Goal: Task Accomplishment & Management: Complete application form

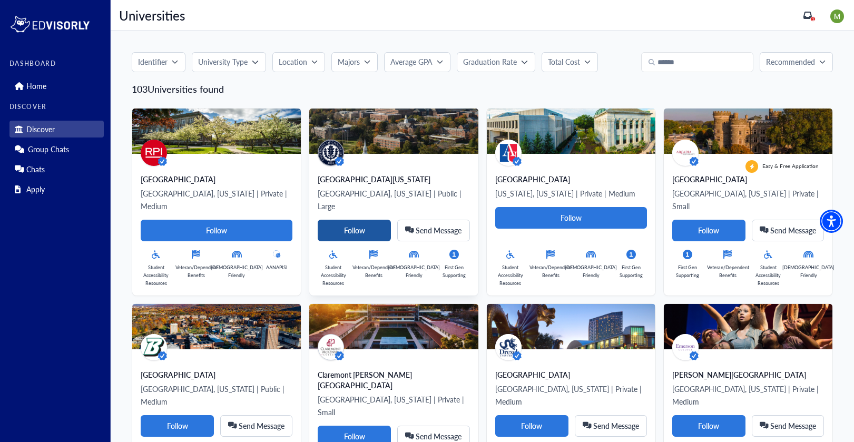
click at [363, 221] on Card-tag "Follow" at bounding box center [354, 231] width 73 height 22
click at [815, 18] on div "1" at bounding box center [813, 18] width 5 height 5
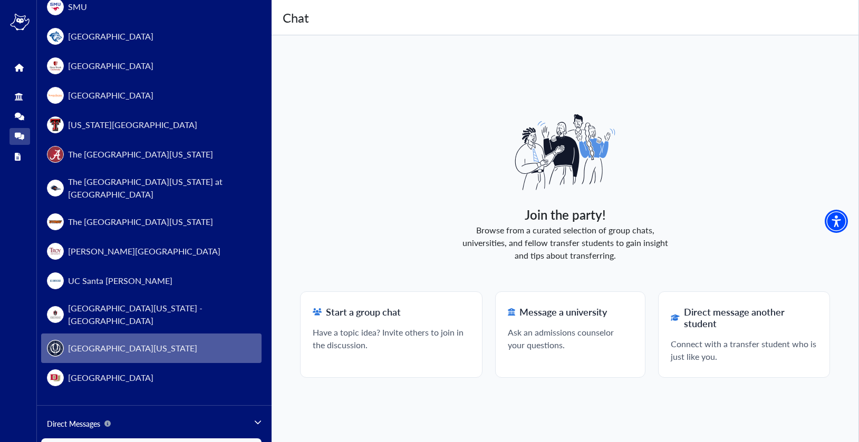
scroll to position [1113, 0]
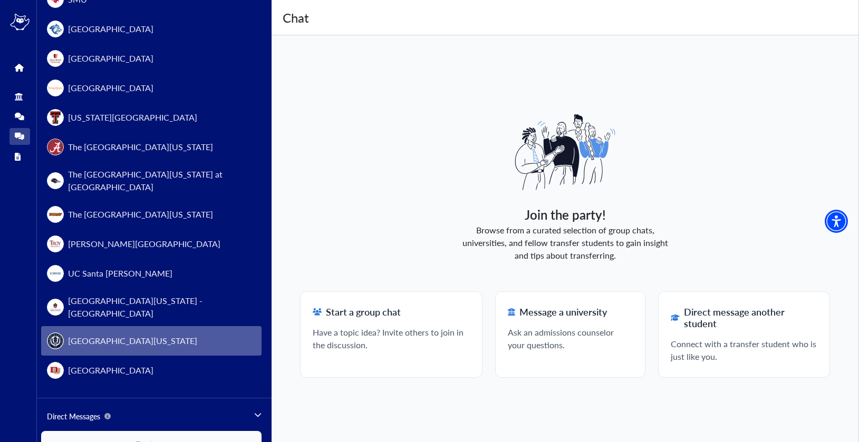
click at [116, 335] on span "[GEOGRAPHIC_DATA][US_STATE]" at bounding box center [132, 341] width 129 height 13
click at [191, 326] on button "[GEOGRAPHIC_DATA][US_STATE]" at bounding box center [151, 341] width 220 height 30
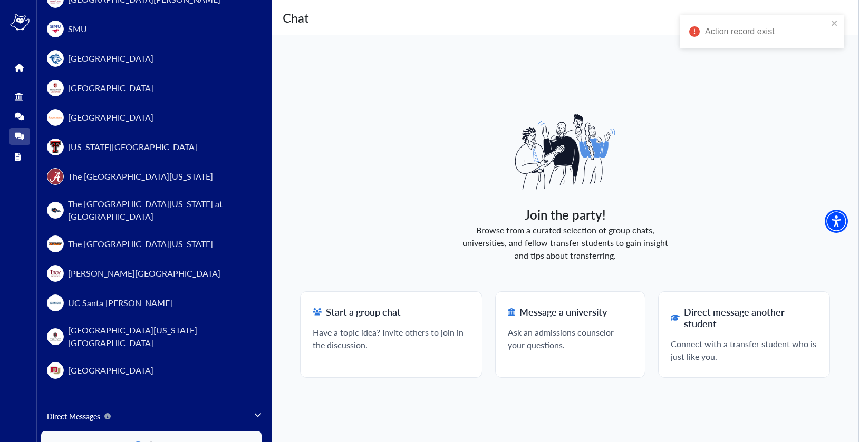
scroll to position [1142, 0]
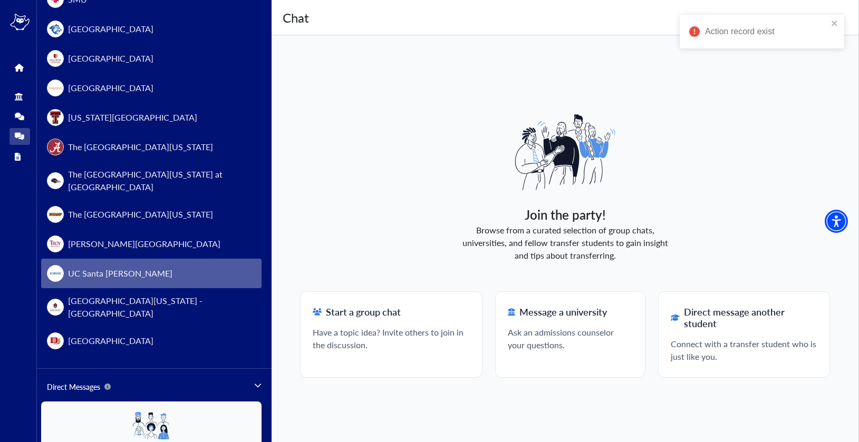
click at [137, 259] on button "UC Santa [PERSON_NAME]" at bounding box center [151, 274] width 220 height 30
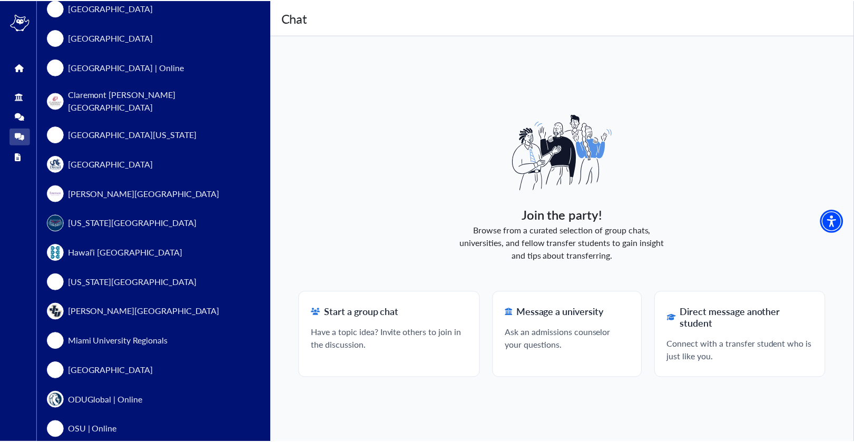
scroll to position [0, 0]
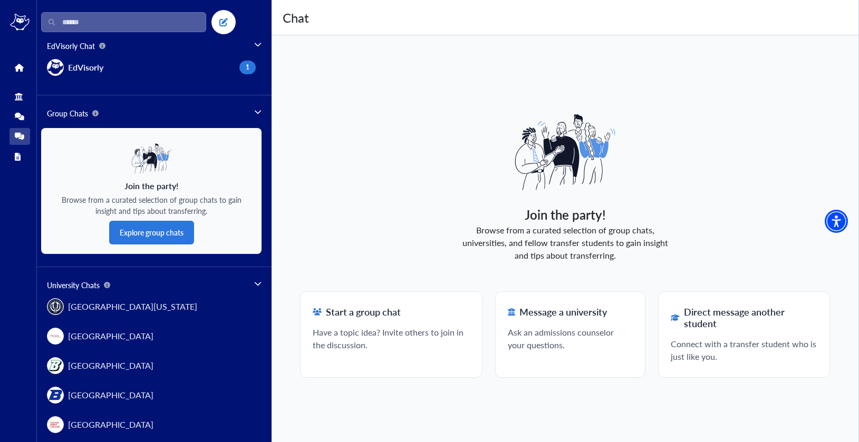
click at [199, 109] on span "Group Chats" at bounding box center [154, 113] width 215 height 11
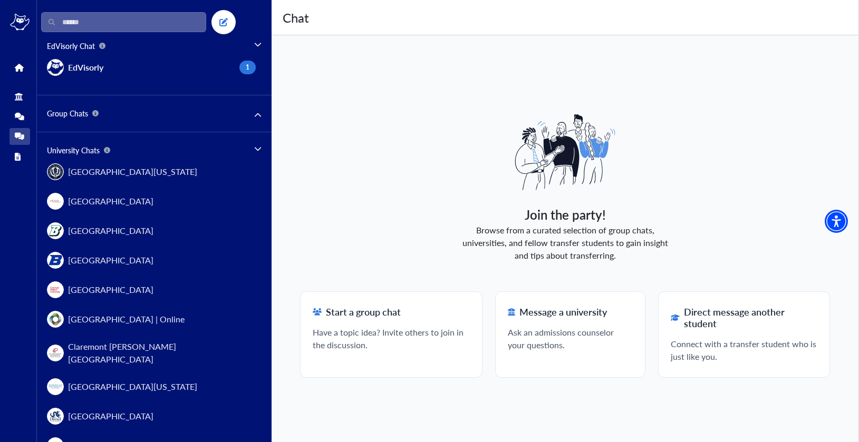
click at [212, 112] on span "Group Chats" at bounding box center [154, 113] width 215 height 11
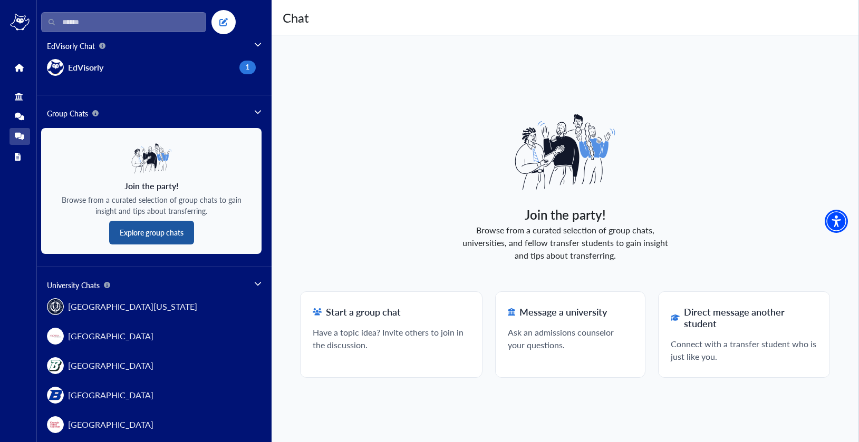
click at [170, 233] on button "Explore group chats" at bounding box center [151, 233] width 85 height 24
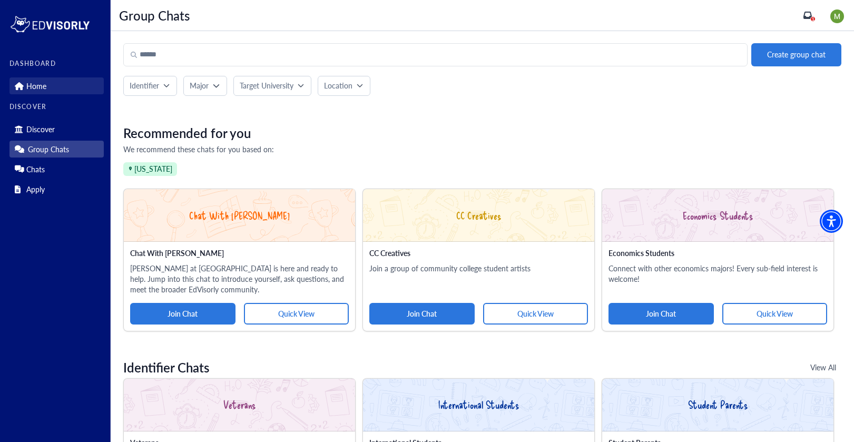
click at [41, 86] on p "Home" at bounding box center [36, 86] width 20 height 9
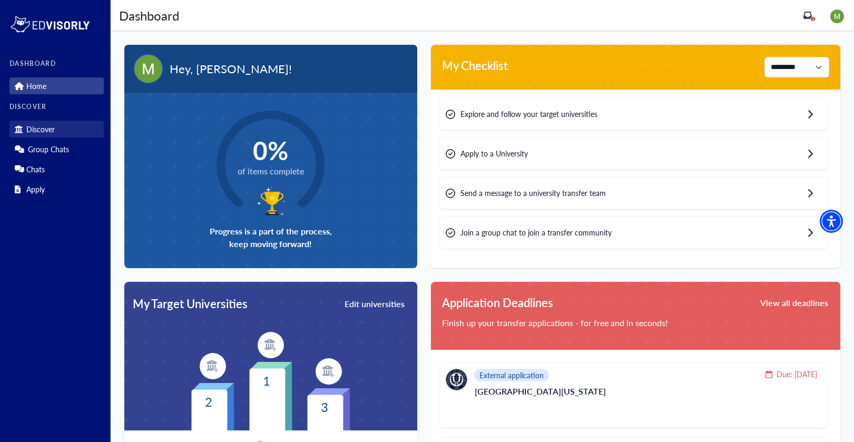
click at [53, 133] on p "Discover" at bounding box center [40, 129] width 28 height 9
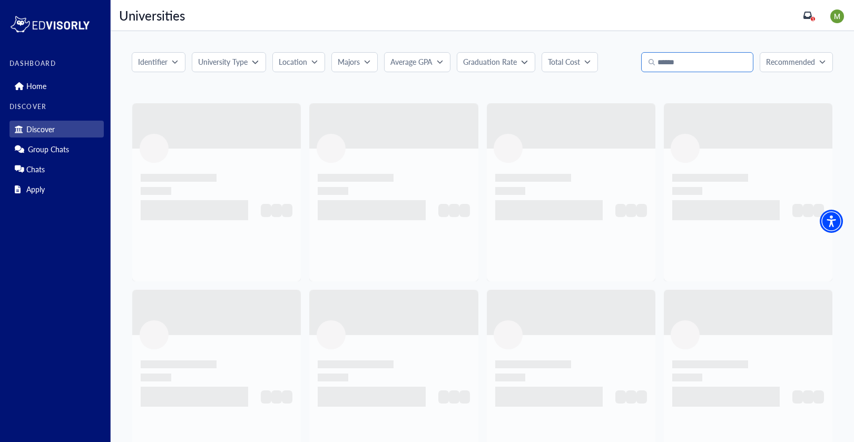
click at [696, 65] on input "text" at bounding box center [698, 62] width 112 height 20
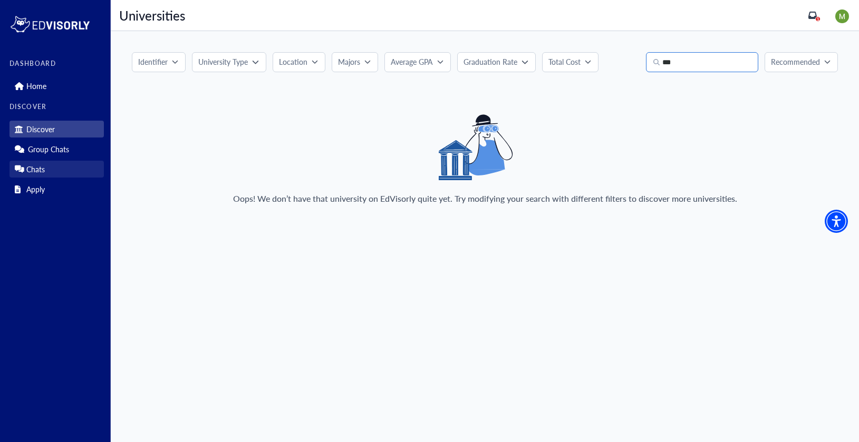
type input "***"
click at [49, 164] on link "Chats" at bounding box center [56, 169] width 94 height 17
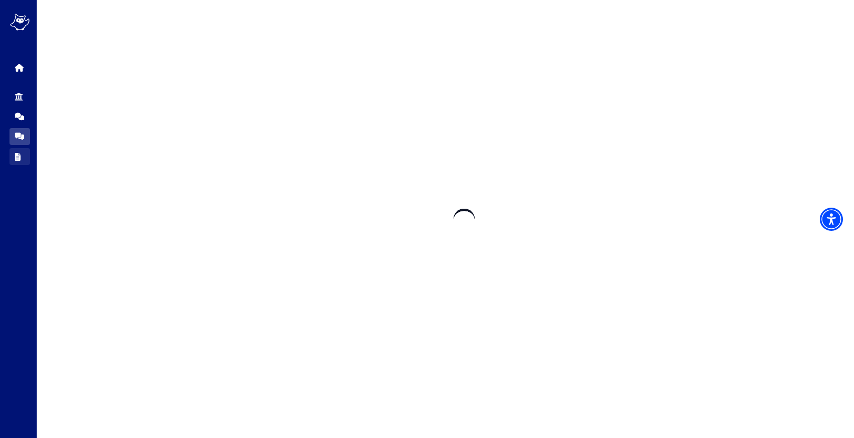
click at [17, 157] on icon at bounding box center [18, 157] width 6 height 8
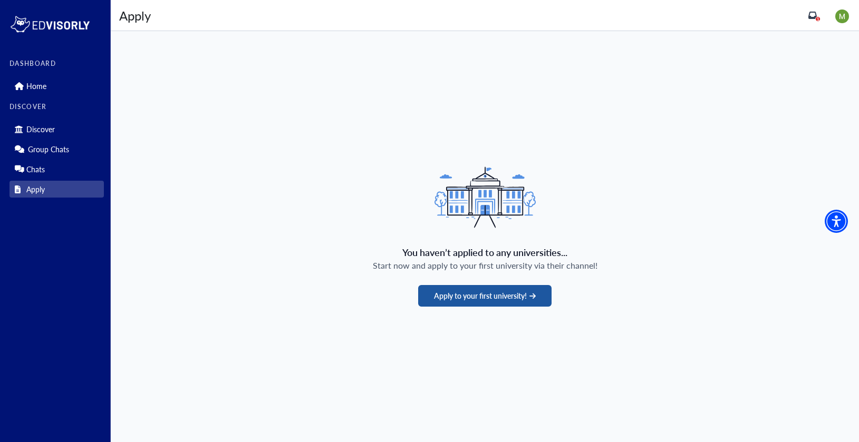
click at [501, 301] on button "Apply to your first university!" at bounding box center [484, 296] width 133 height 22
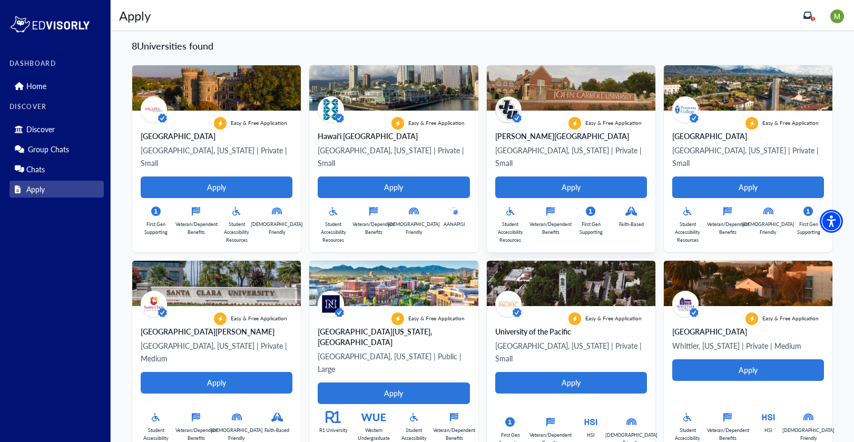
scroll to position [44, 0]
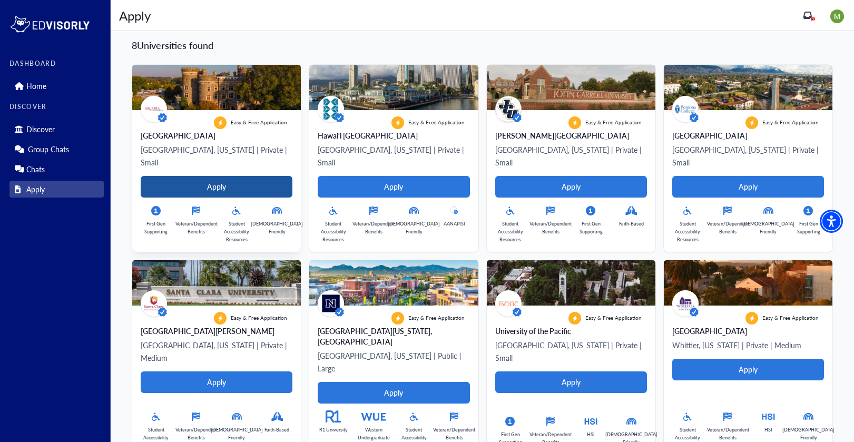
click at [272, 176] on button "Apply" at bounding box center [217, 187] width 152 height 22
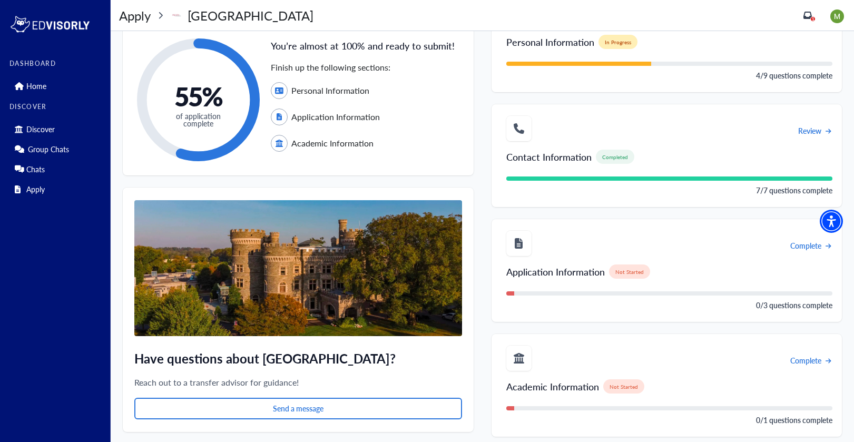
scroll to position [76, 0]
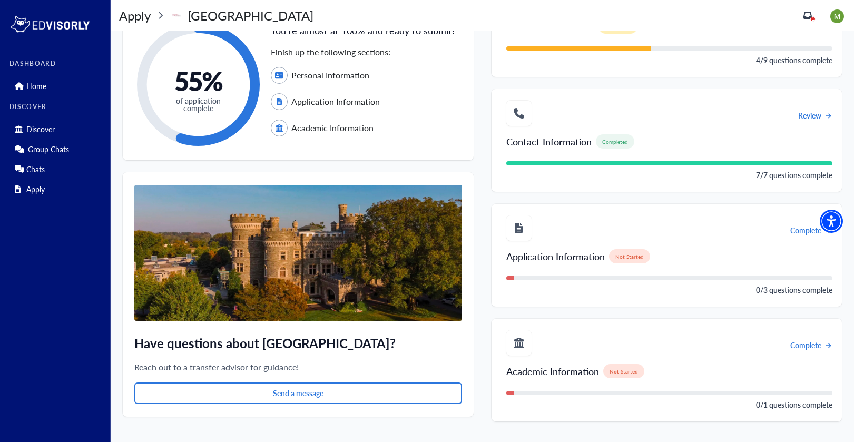
click at [797, 230] on span "Complete" at bounding box center [806, 230] width 31 height 11
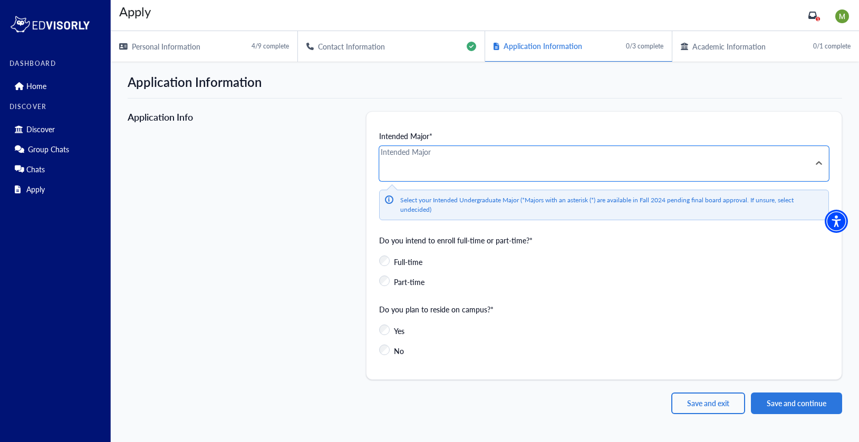
scroll to position [919, 0]
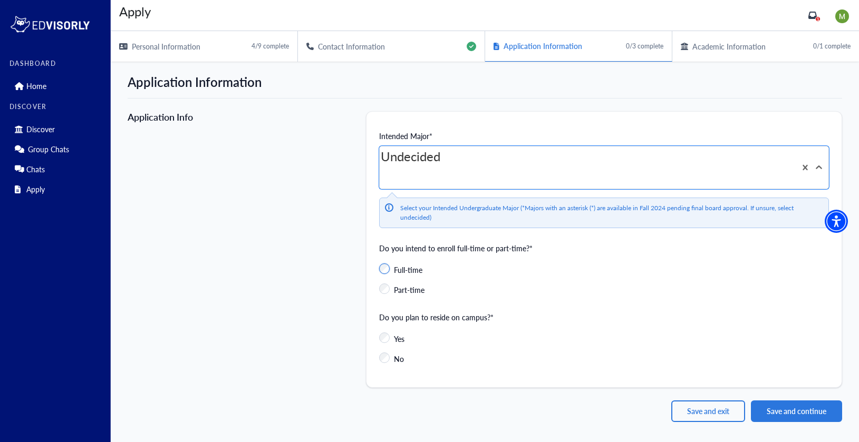
click at [395, 265] on span "Full-time" at bounding box center [408, 270] width 28 height 11
click at [393, 327] on label "Yes" at bounding box center [391, 336] width 25 height 19
click at [376, 315] on div "Intended Major* option Undecided, selected. Undecided Select your Intended Unde…" at bounding box center [604, 249] width 476 height 277
click at [808, 401] on button "Save and continue" at bounding box center [796, 412] width 91 height 22
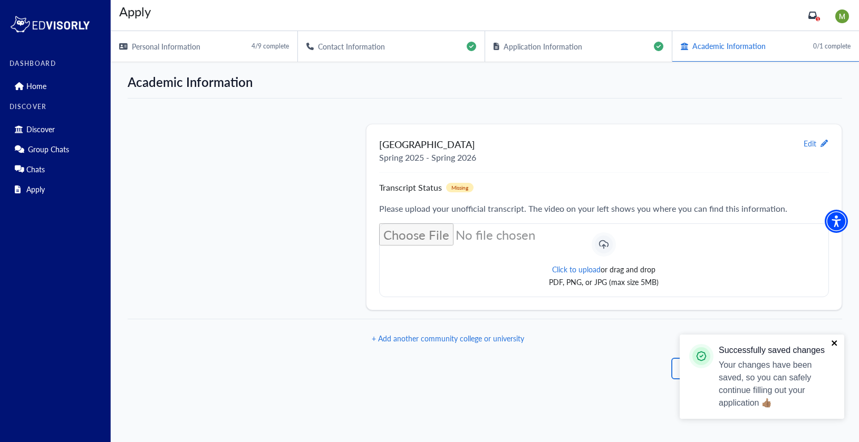
click at [831, 341] on icon "close" at bounding box center [834, 343] width 7 height 8
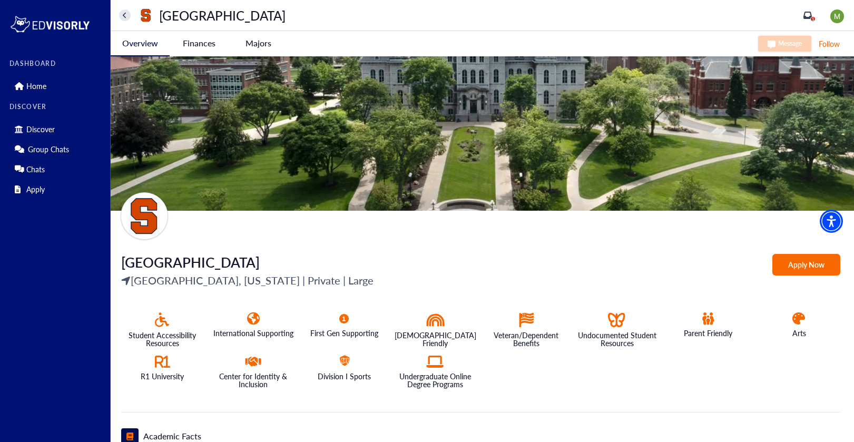
click at [797, 272] on University-tag "Apply Now" at bounding box center [807, 265] width 68 height 22
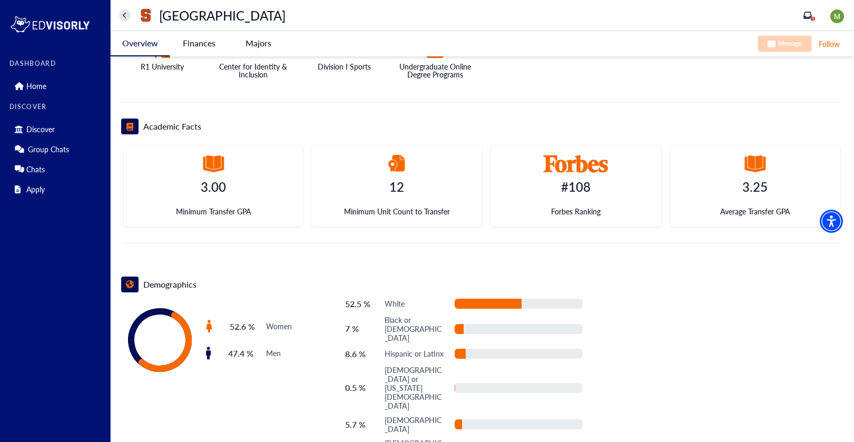
scroll to position [328, 0]
